Goal: Information Seeking & Learning: Learn about a topic

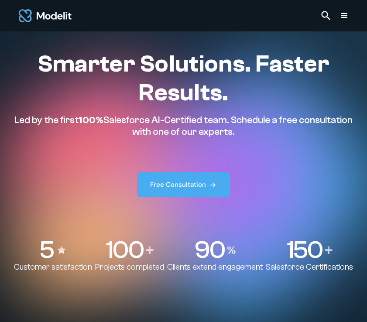
scroll to position [206, 0]
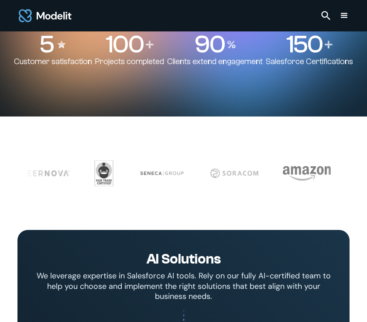
click at [343, 18] on div "menu" at bounding box center [344, 15] width 10 height 10
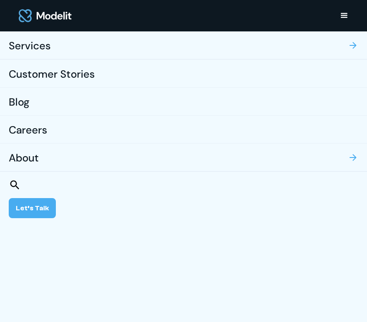
click at [43, 79] on div "Customer Stories" at bounding box center [52, 75] width 86 height 28
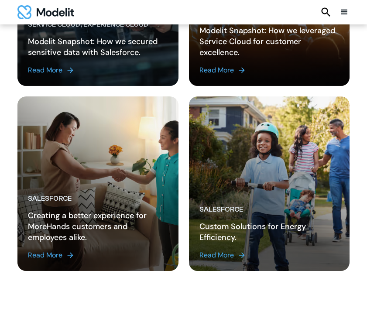
scroll to position [1265, 0]
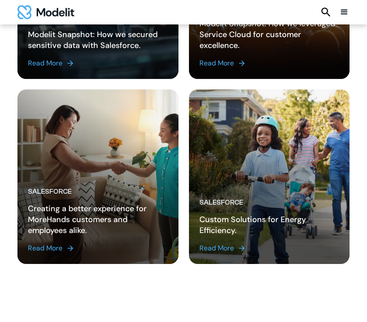
click at [44, 243] on div "Read More" at bounding box center [45, 248] width 35 height 10
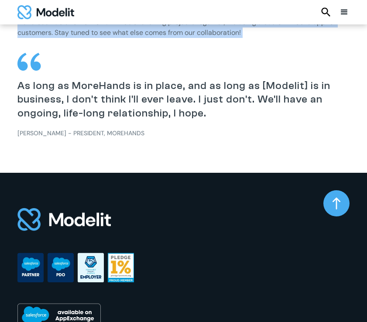
scroll to position [1198, 0]
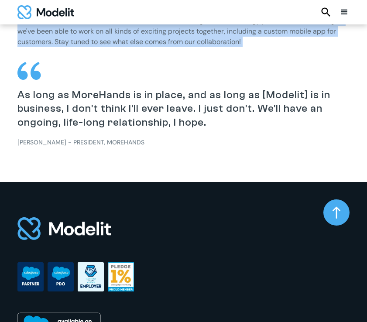
drag, startPoint x: 130, startPoint y: 45, endPoint x: 288, endPoint y: 74, distance: 160.7
copy div "Loremips Do Sit AME Consectet Adipiscing Elits Doeiu Tempo Incididunt Utlabore …"
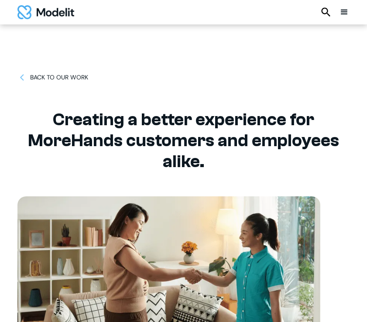
scroll to position [0, 0]
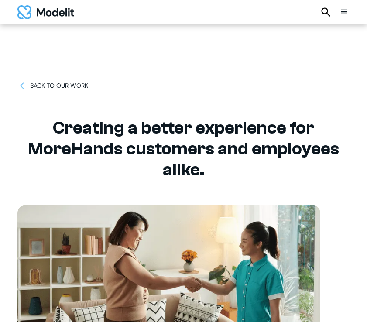
click at [131, 114] on div "BACK TO OUR WORK Creating a better experience for MoreHands customers and emplo…" at bounding box center [183, 214] width 332 height 429
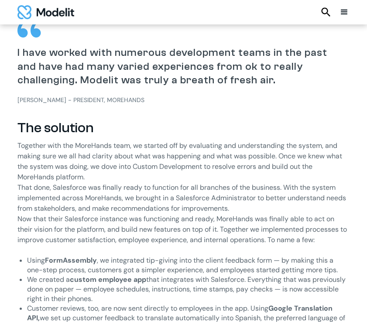
scroll to position [676, 0]
